Goal: Task Accomplishment & Management: Manage account settings

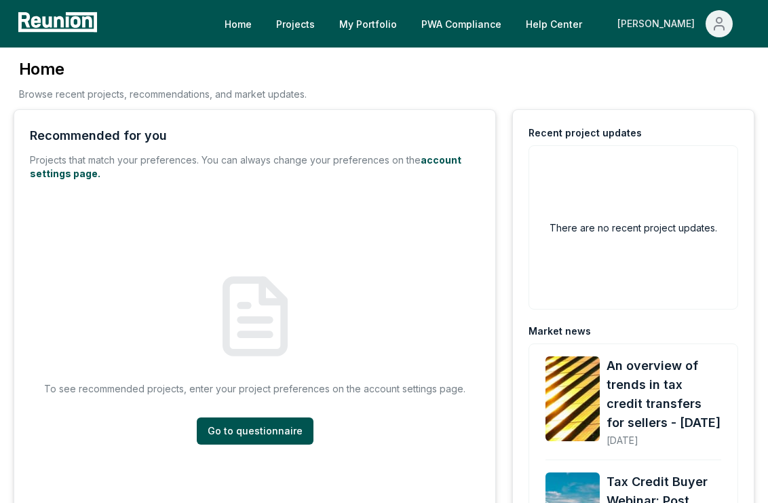
click at [697, 18] on div "[PERSON_NAME]" at bounding box center [659, 23] width 83 height 27
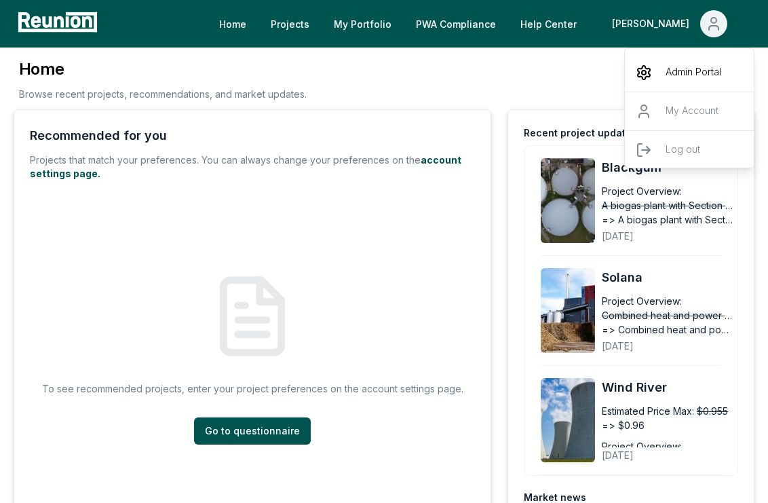
click at [668, 68] on p "Admin Portal" at bounding box center [694, 72] width 56 height 16
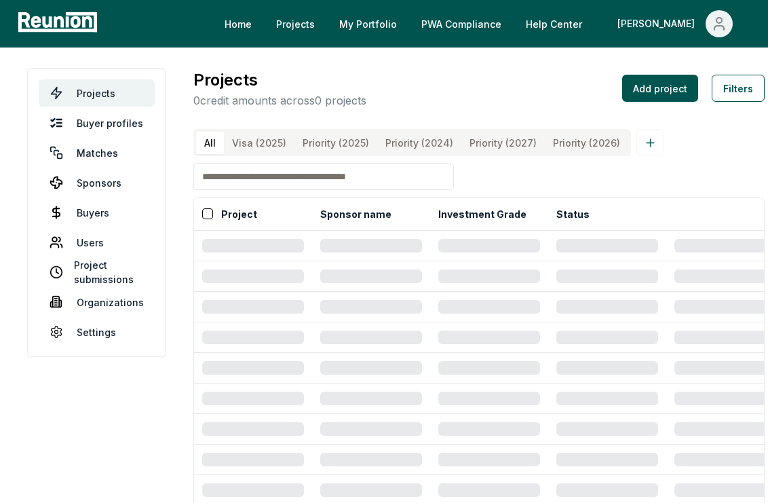
click at [339, 189] on input at bounding box center [323, 176] width 261 height 27
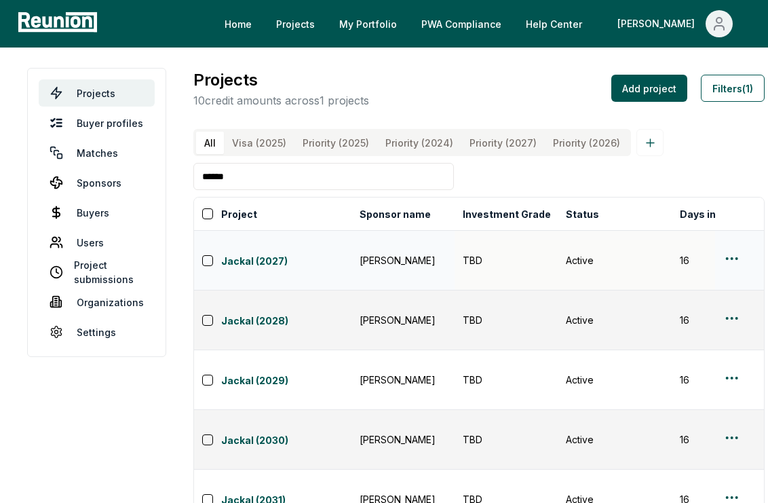
type input "******"
click at [732, 260] on html "Please visit us on your desktop We're working on making our marketplace mobile-…" at bounding box center [384, 424] width 768 height 848
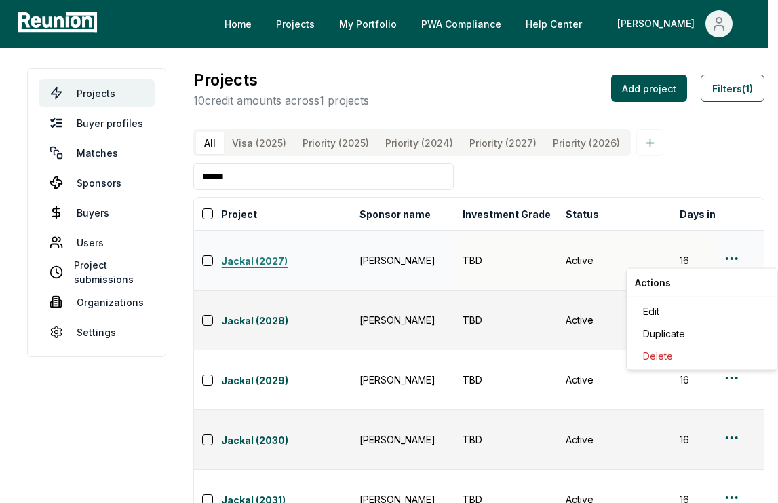
click at [257, 258] on html "Please visit us on your desktop We're working on making our marketplace mobile-…" at bounding box center [389, 424] width 778 height 848
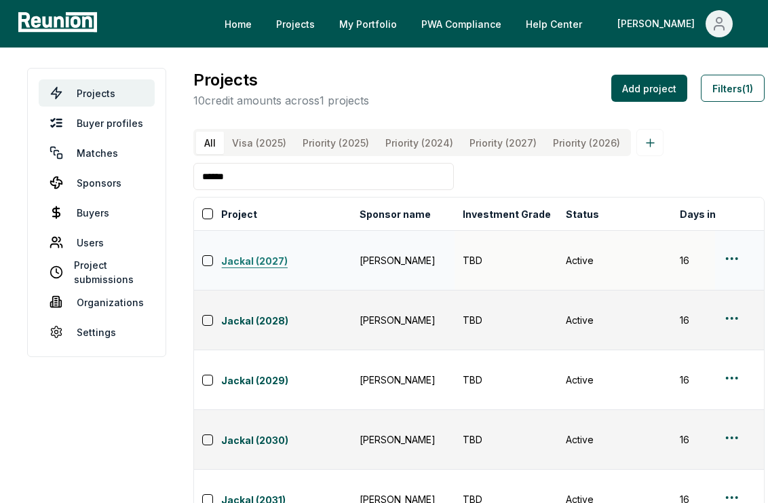
click at [257, 258] on link "Jackal (2027)" at bounding box center [286, 262] width 130 height 16
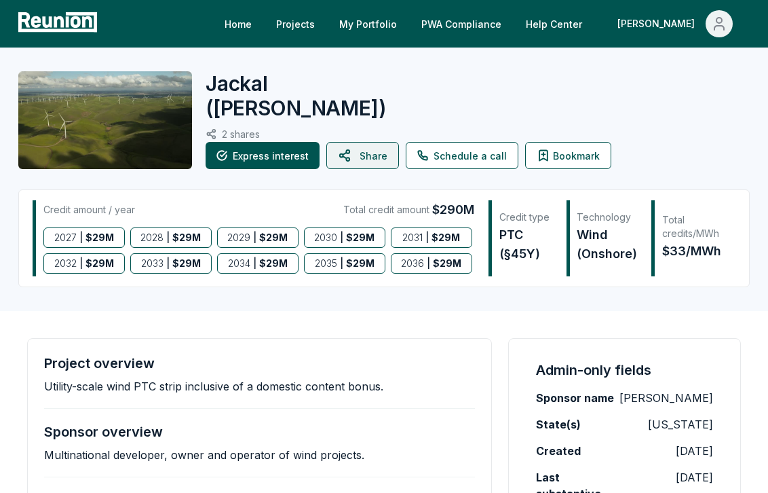
click at [349, 152] on icon at bounding box center [345, 155] width 10 height 11
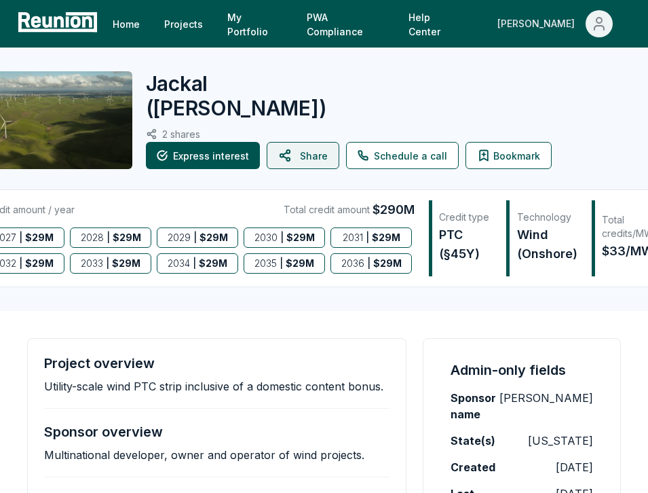
click at [588, 29] on span "Main" at bounding box center [599, 23] width 27 height 27
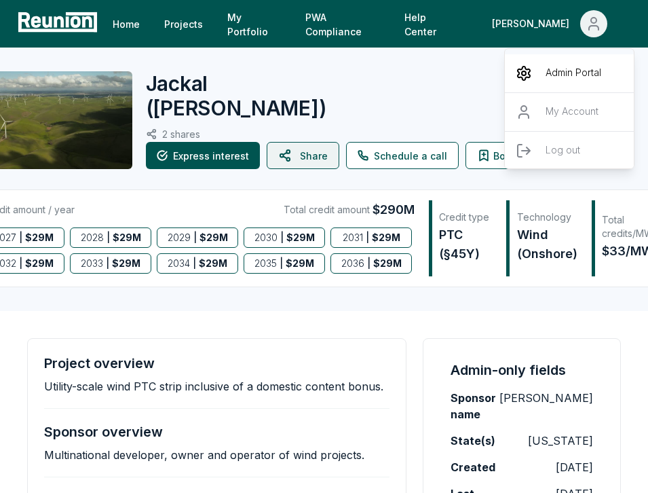
click at [565, 62] on div "Admin Portal" at bounding box center [570, 73] width 130 height 38
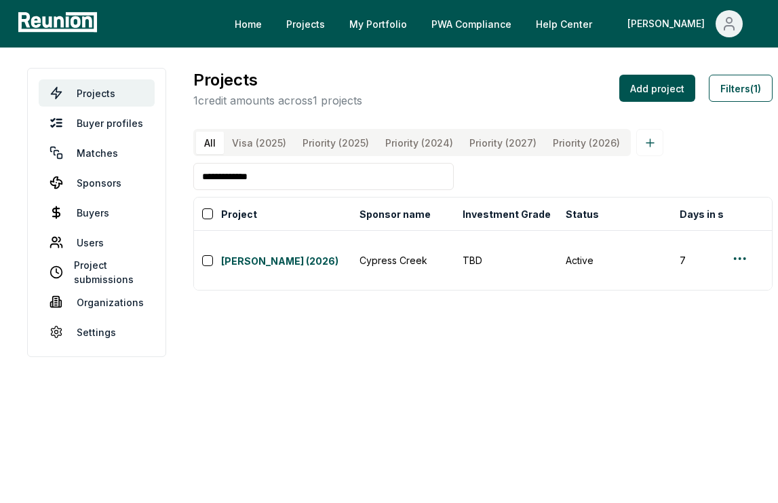
scroll to position [0, 364]
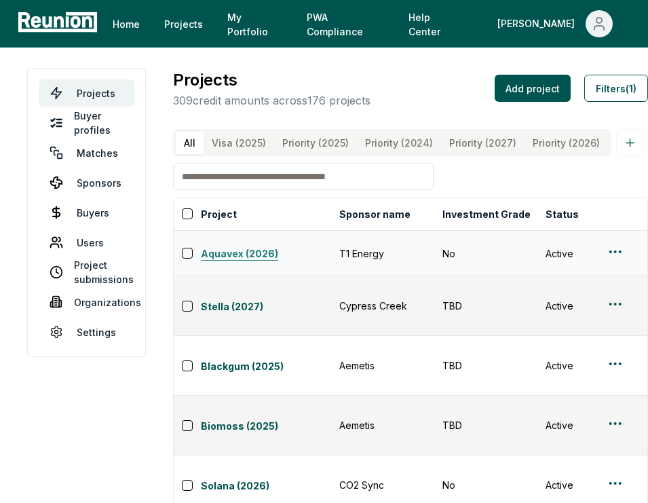
click at [247, 255] on link "Aquavex (2026)" at bounding box center [266, 254] width 130 height 16
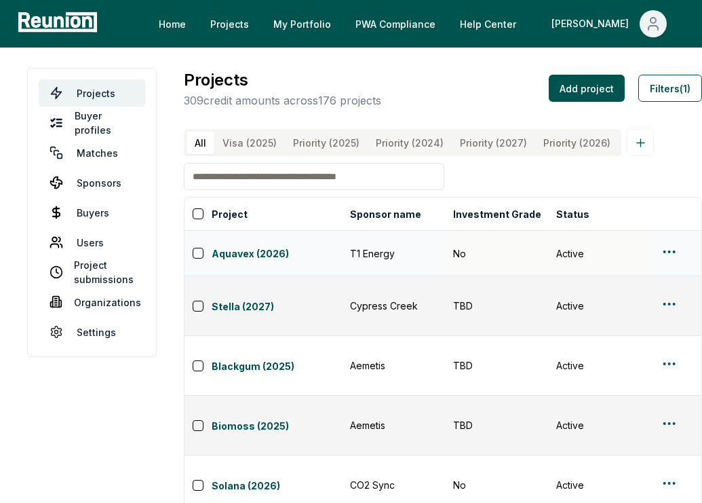
click at [262, 178] on input at bounding box center [314, 176] width 261 height 27
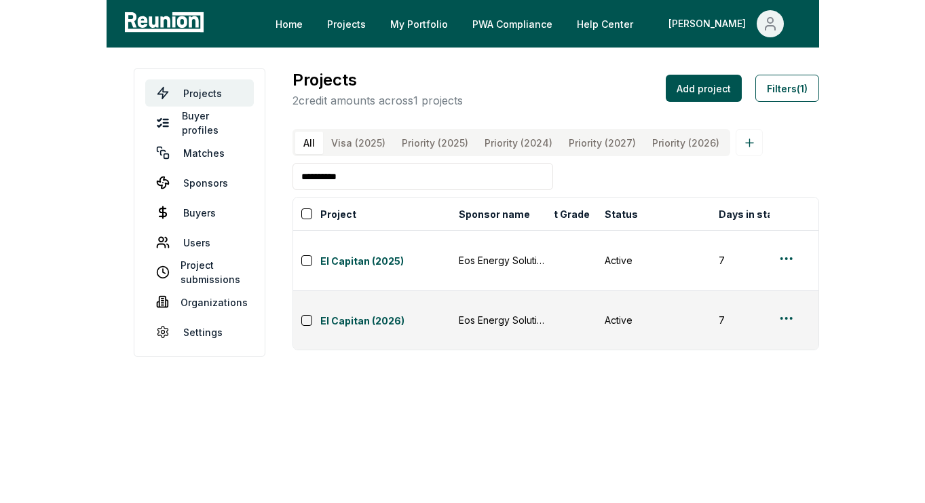
scroll to position [0, 43]
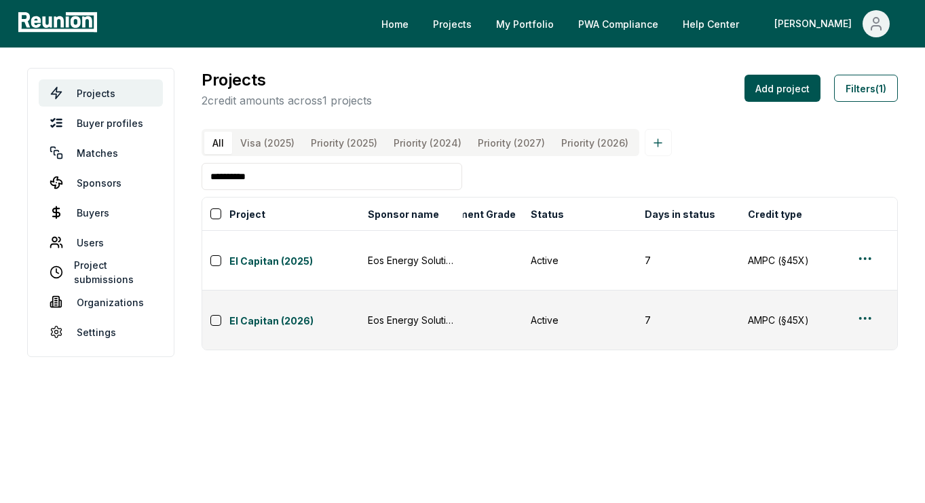
drag, startPoint x: 307, startPoint y: 181, endPoint x: 269, endPoint y: 190, distance: 39.2
click at [269, 190] on input "**********" at bounding box center [332, 176] width 261 height 27
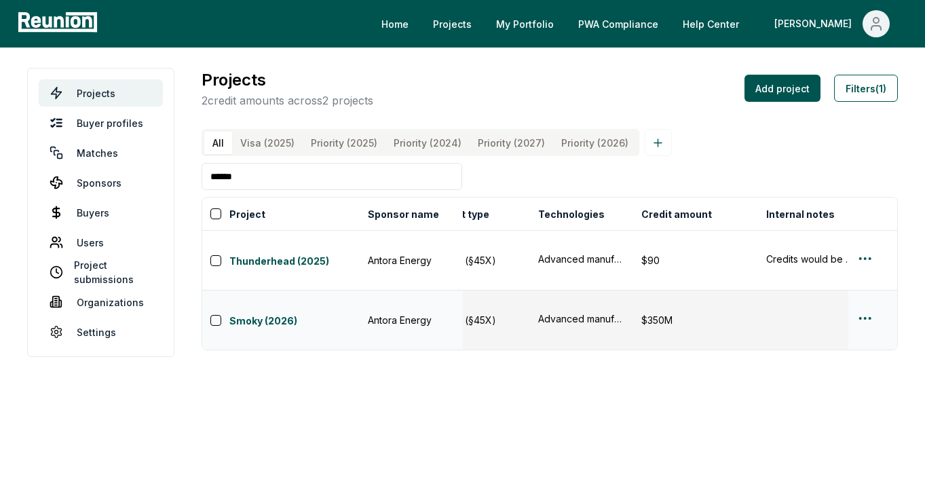
scroll to position [0, 352]
type input "******"
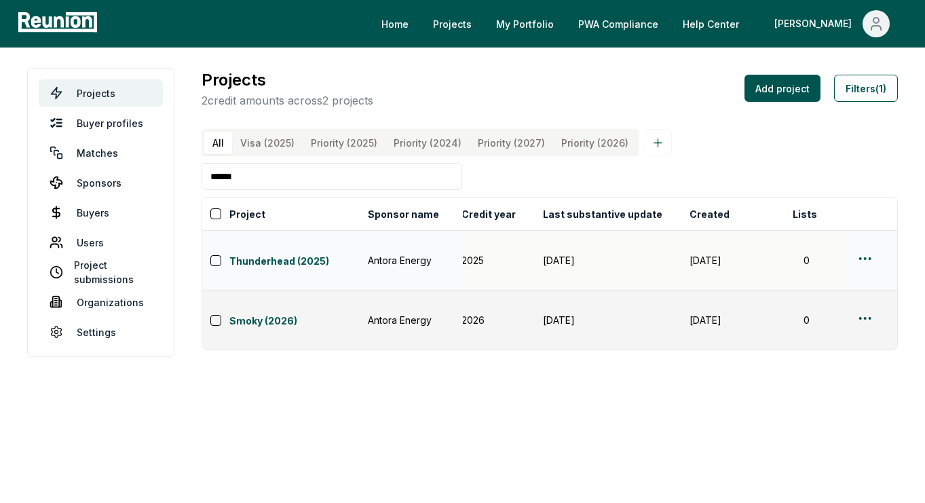
scroll to position [0, 1074]
click at [279, 314] on link "Smoky (2026)" at bounding box center [294, 322] width 130 height 16
click at [266, 314] on link "Smoky (2026)" at bounding box center [294, 322] width 130 height 16
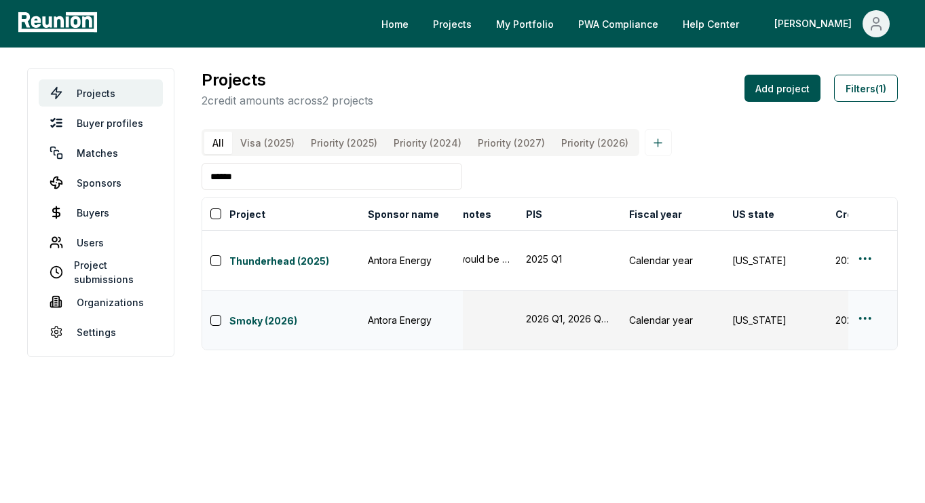
scroll to position [0, 699]
copy link "Smoky (2026)"
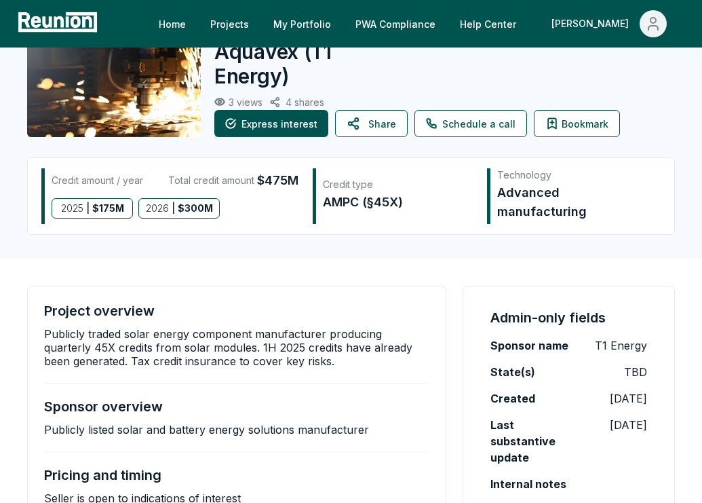
scroll to position [26, 0]
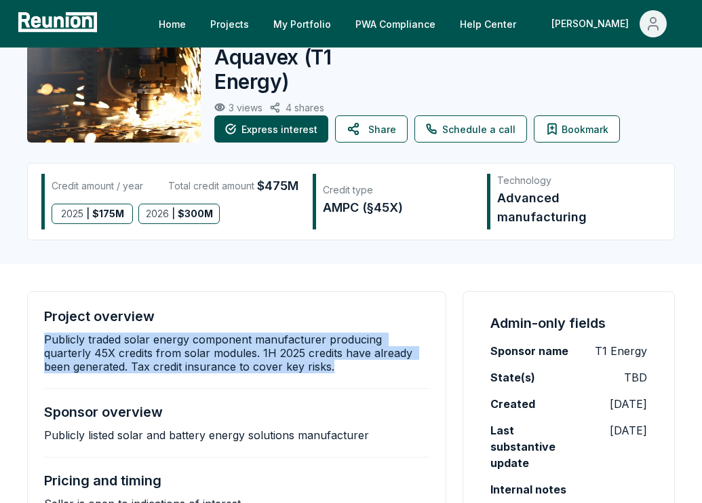
drag, startPoint x: 319, startPoint y: 376, endPoint x: 44, endPoint y: 343, distance: 276.9
click at [44, 343] on div "Project overview Publicly traded solar energy component manufacturer producing …" at bounding box center [236, 409] width 385 height 202
copy p "Publicly traded solar energy component manufacturer producing quarterly 45X cre…"
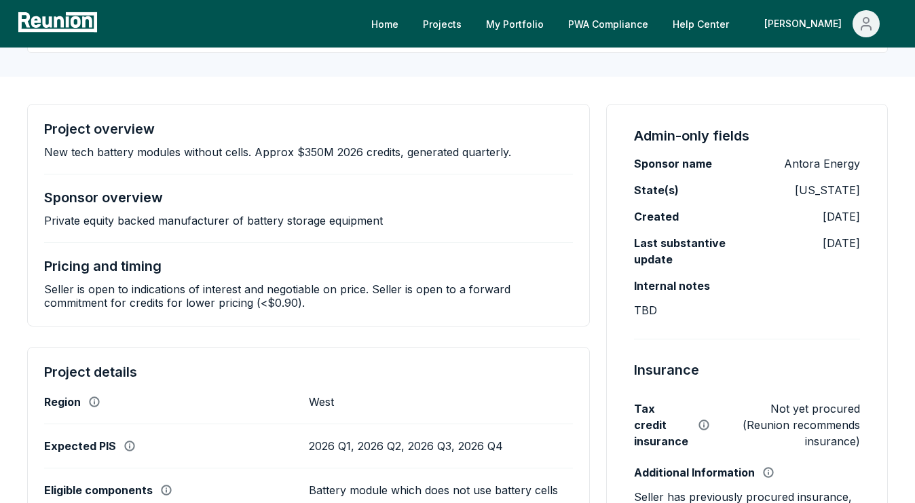
scroll to position [210, 0]
